Goal: Task Accomplishment & Management: Manage account settings

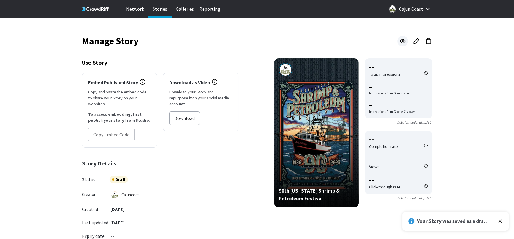
click at [404, 41] on icon at bounding box center [402, 40] width 7 height 7
click at [416, 42] on icon at bounding box center [416, 40] width 7 height 7
click at [404, 40] on icon at bounding box center [402, 41] width 5 height 4
click at [414, 41] on icon at bounding box center [416, 40] width 7 height 7
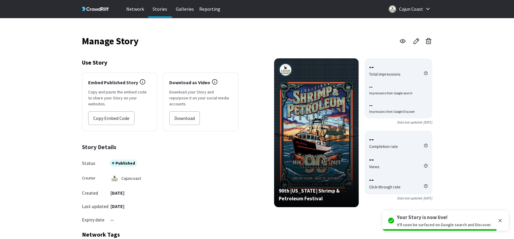
click at [500, 221] on icon "success" at bounding box center [500, 220] width 5 height 5
